Goal: Task Accomplishment & Management: Manage account settings

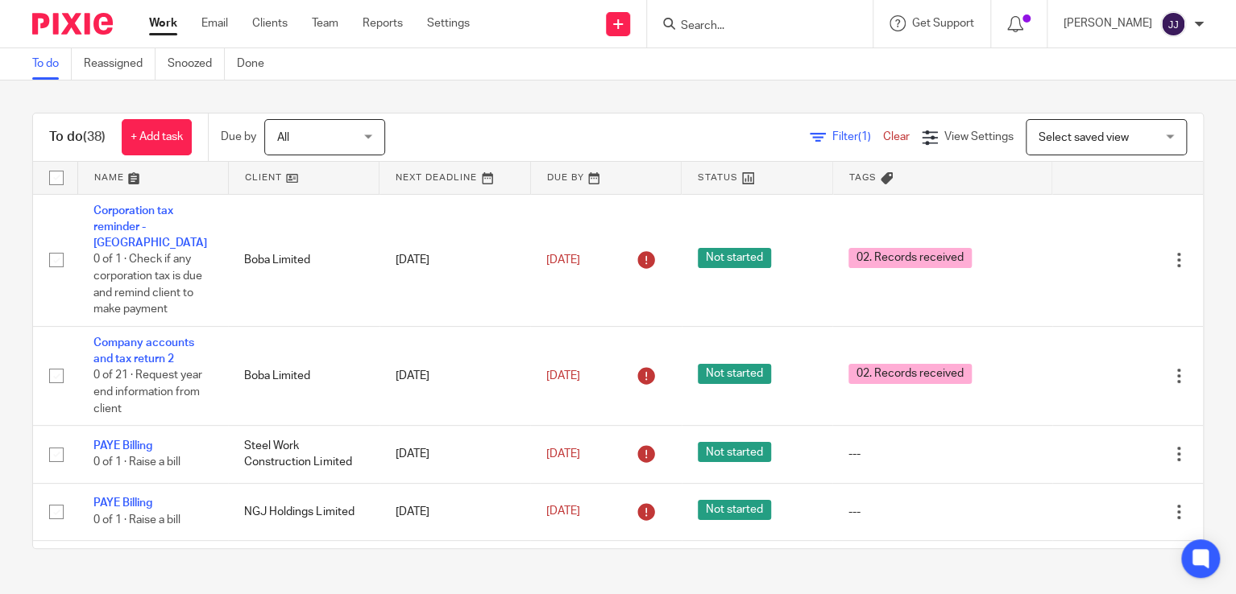
click at [843, 23] on form at bounding box center [765, 24] width 172 height 20
click at [782, 30] on input "Search" at bounding box center [751, 26] width 145 height 14
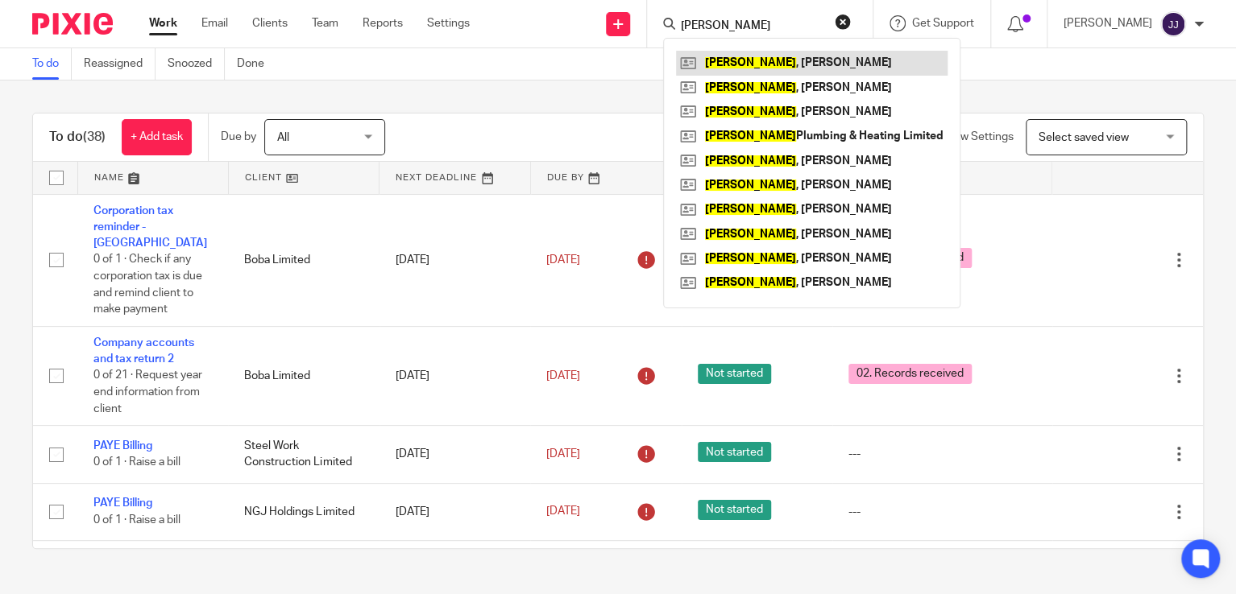
type input "[PERSON_NAME]"
click at [764, 61] on link at bounding box center [811, 63] width 271 height 24
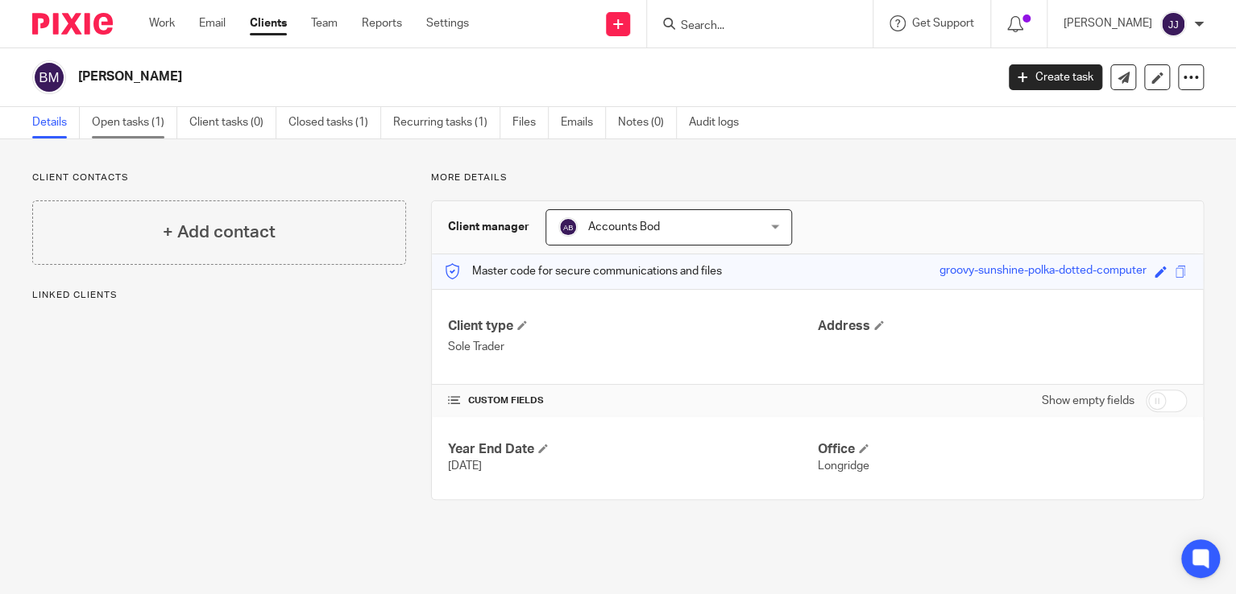
click at [139, 127] on link "Open tasks (1)" at bounding box center [134, 122] width 85 height 31
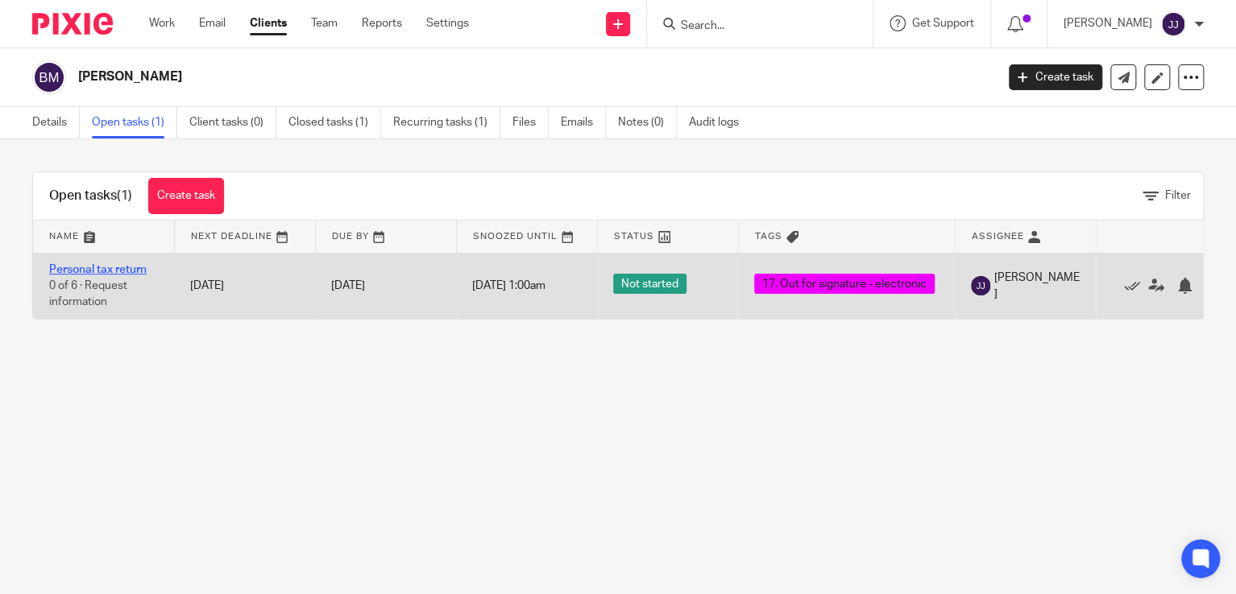
click at [103, 268] on link "Personal tax return" at bounding box center [97, 269] width 97 height 11
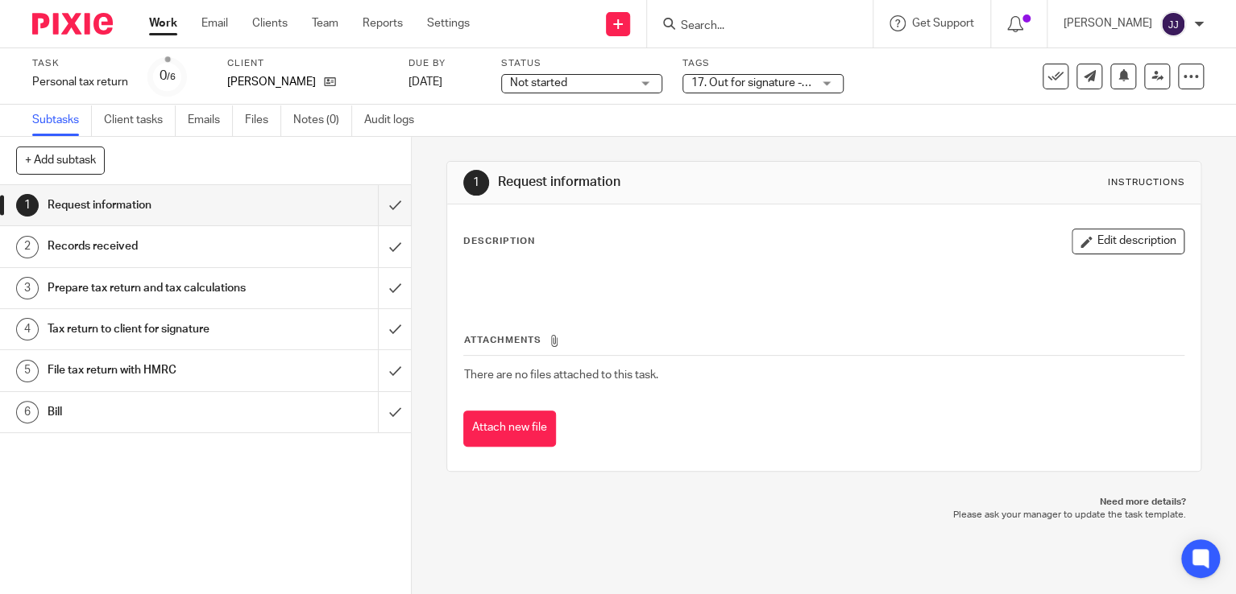
click at [783, 89] on span "17. Out for signature - electronic" at bounding box center [751, 83] width 121 height 17
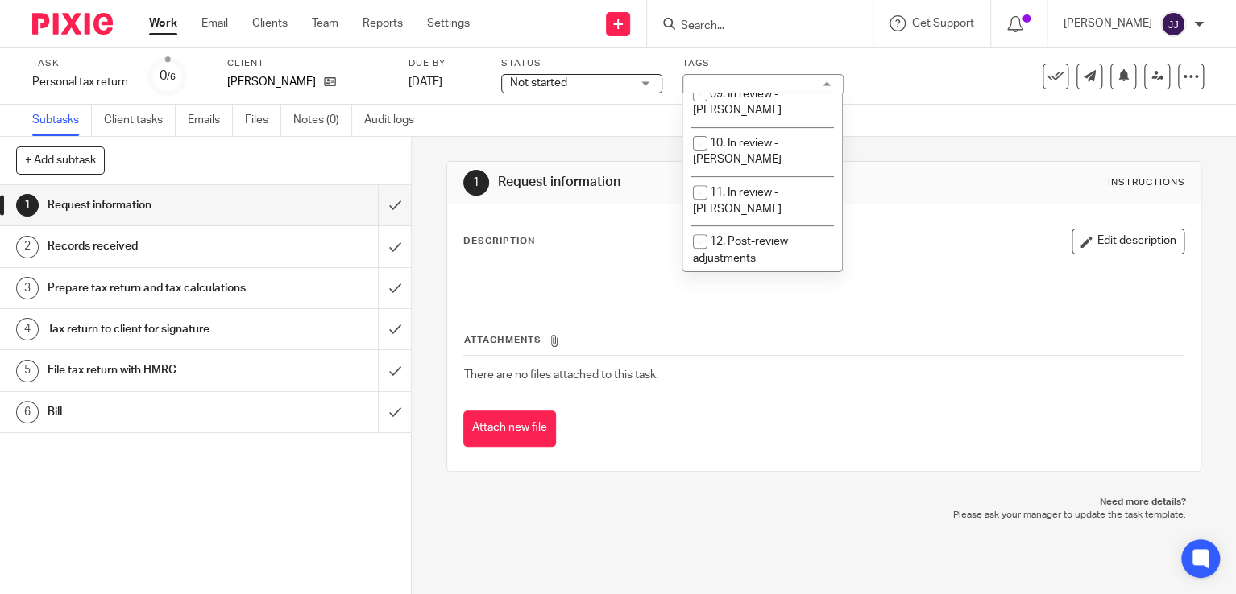
scroll to position [466, 0]
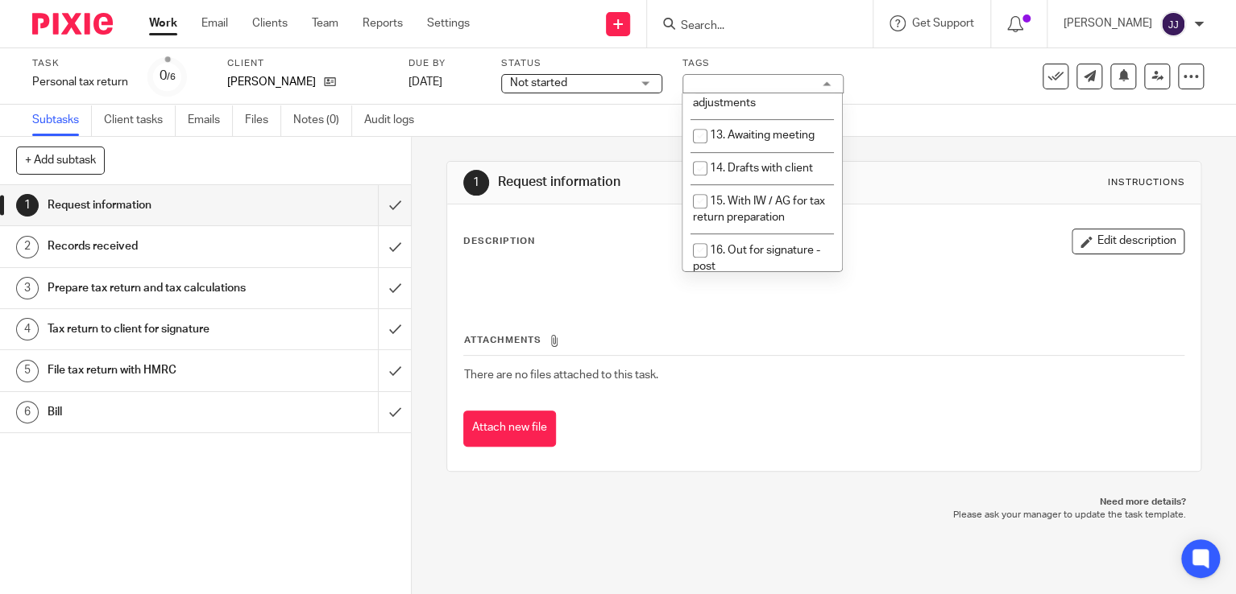
click at [756, 294] on span "17. Out for signature - electronic" at bounding box center [756, 308] width 127 height 28
checkbox input "false"
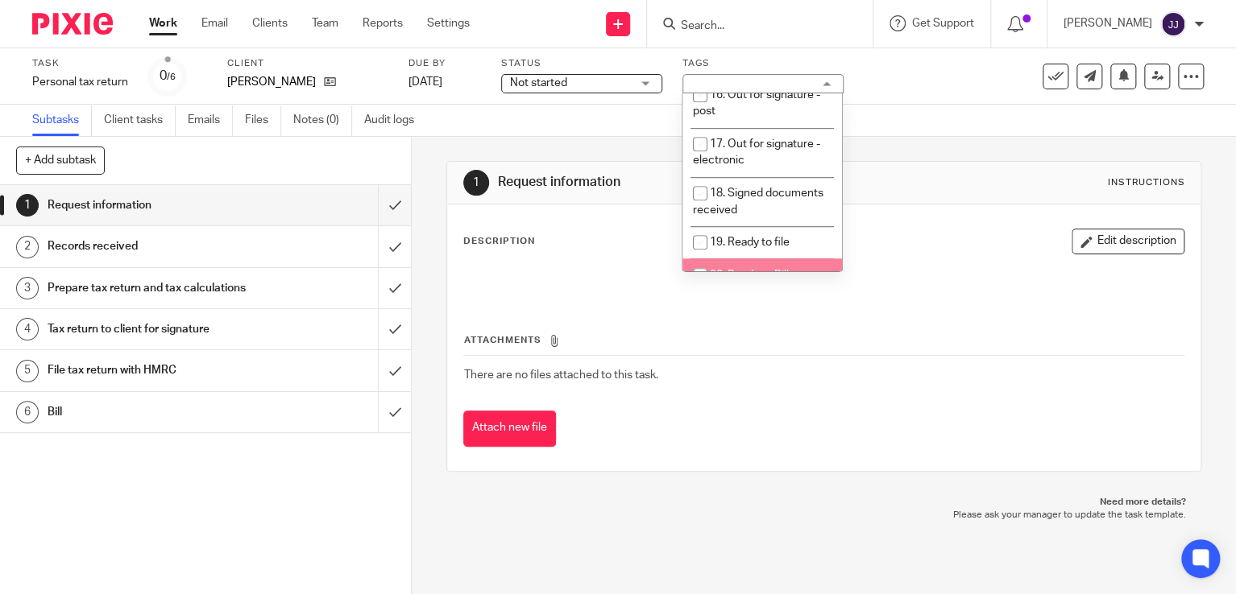
click at [782, 270] on span "20. Ready to Bill" at bounding box center [749, 275] width 79 height 11
checkbox input "true"
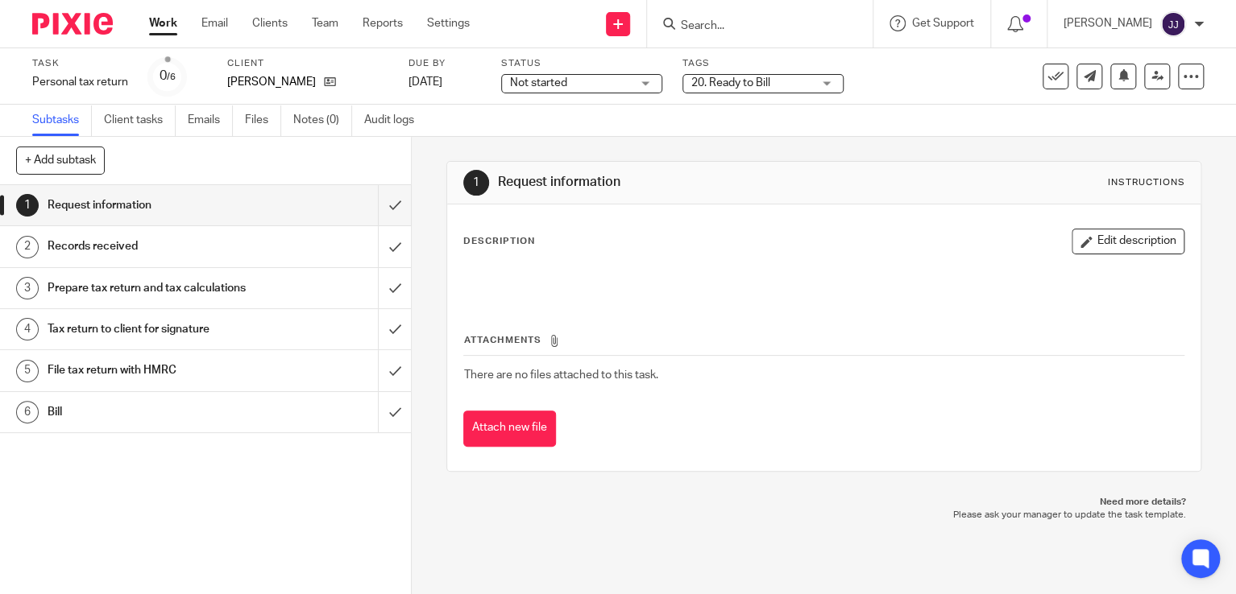
click at [740, 23] on input "Search" at bounding box center [751, 26] width 145 height 14
